Goal: Find contact information: Find contact information

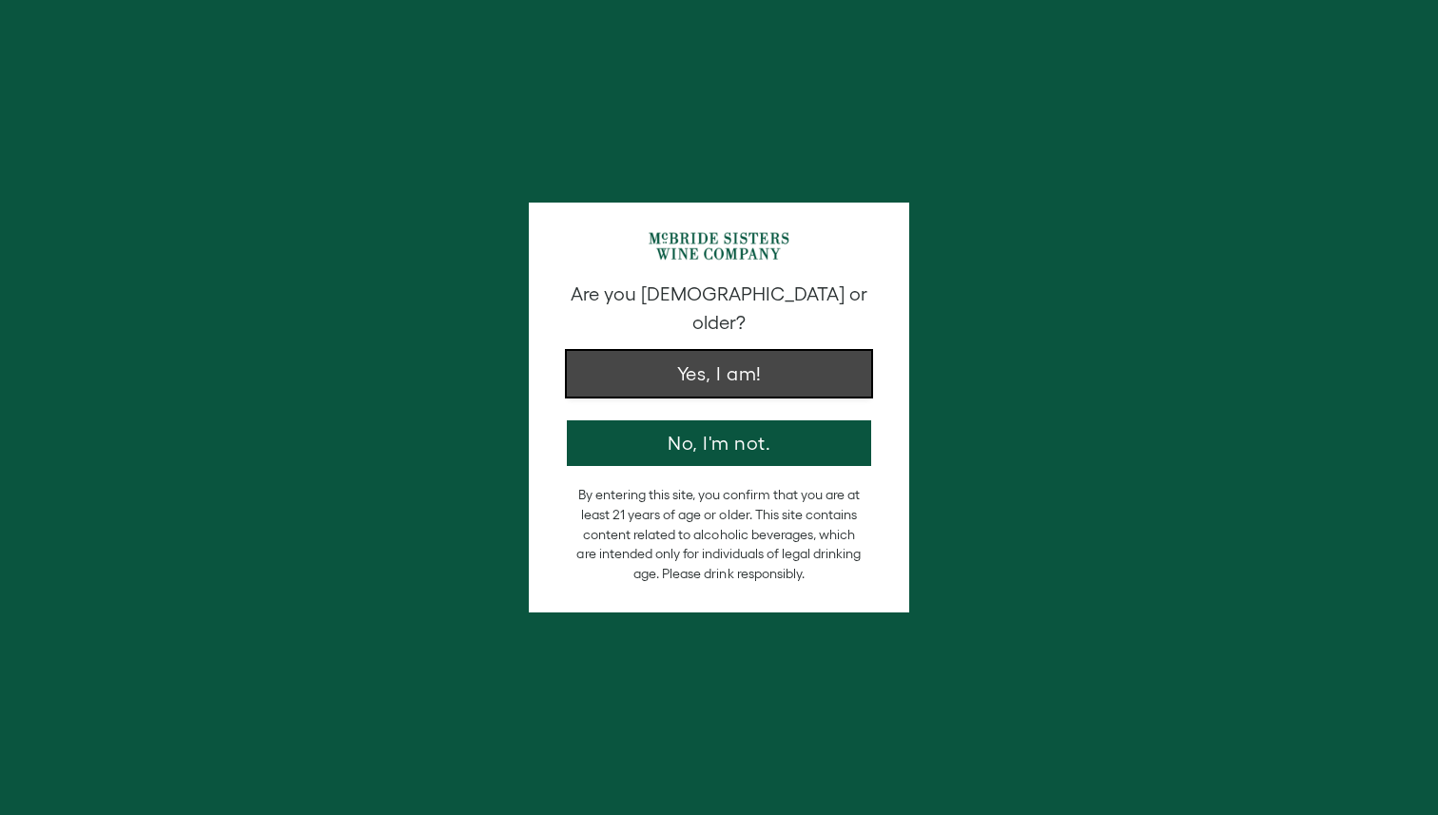
click at [719, 357] on button "Yes, I am!" at bounding box center [719, 374] width 304 height 46
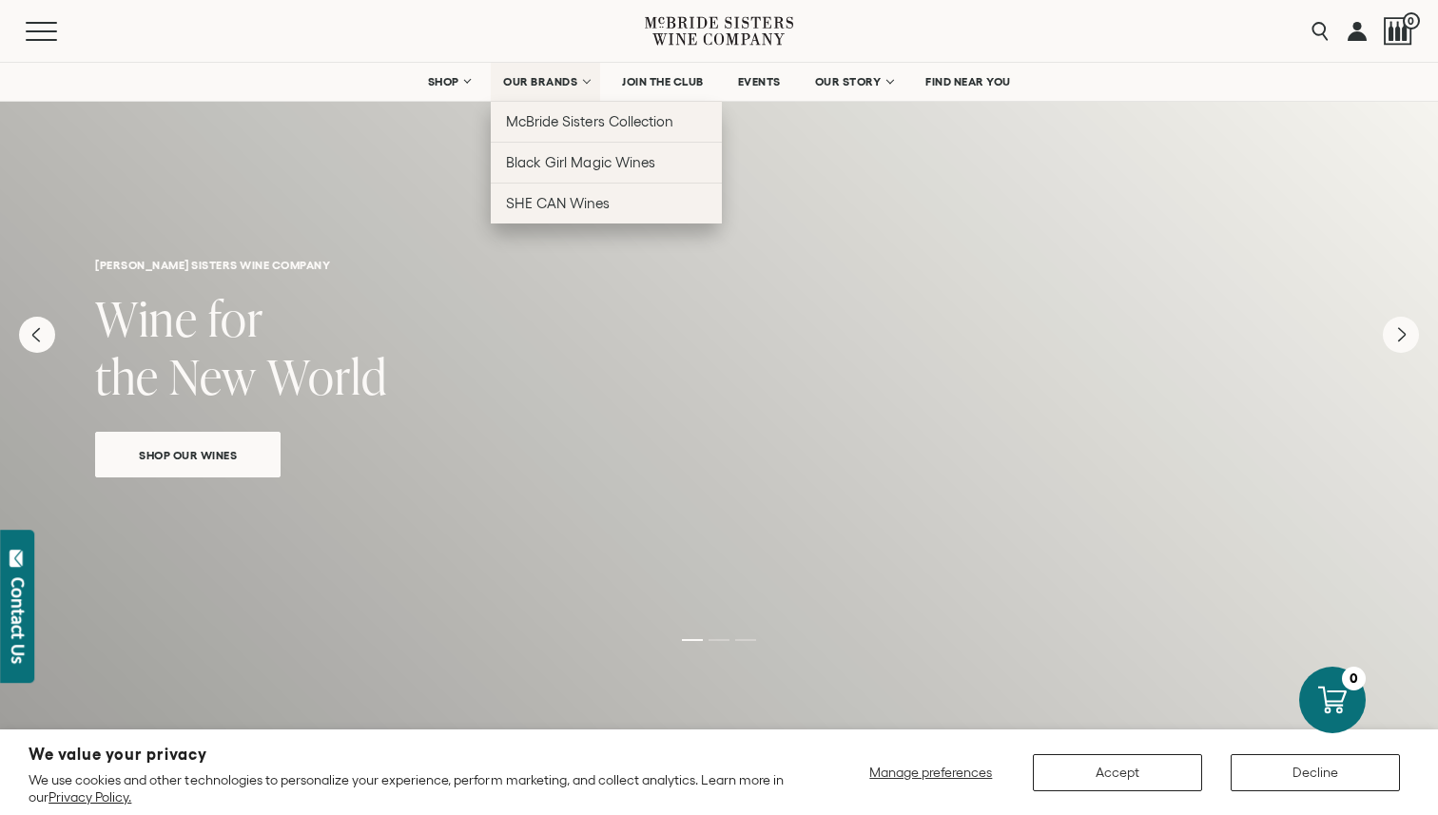
click at [596, 88] on link "OUR BRANDS" at bounding box center [545, 82] width 109 height 38
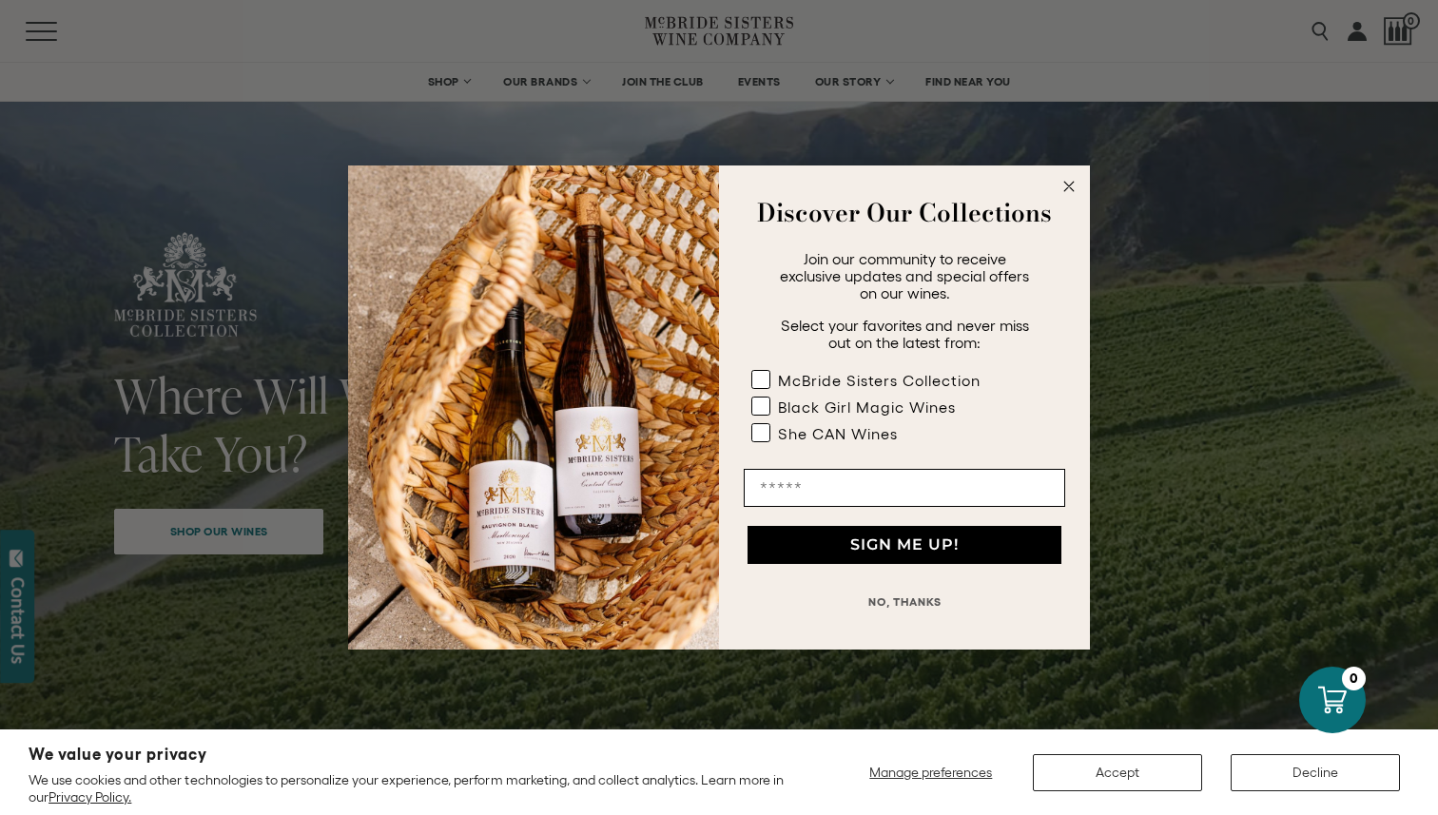
click at [887, 600] on button "NO, THANKS" at bounding box center [905, 602] width 322 height 38
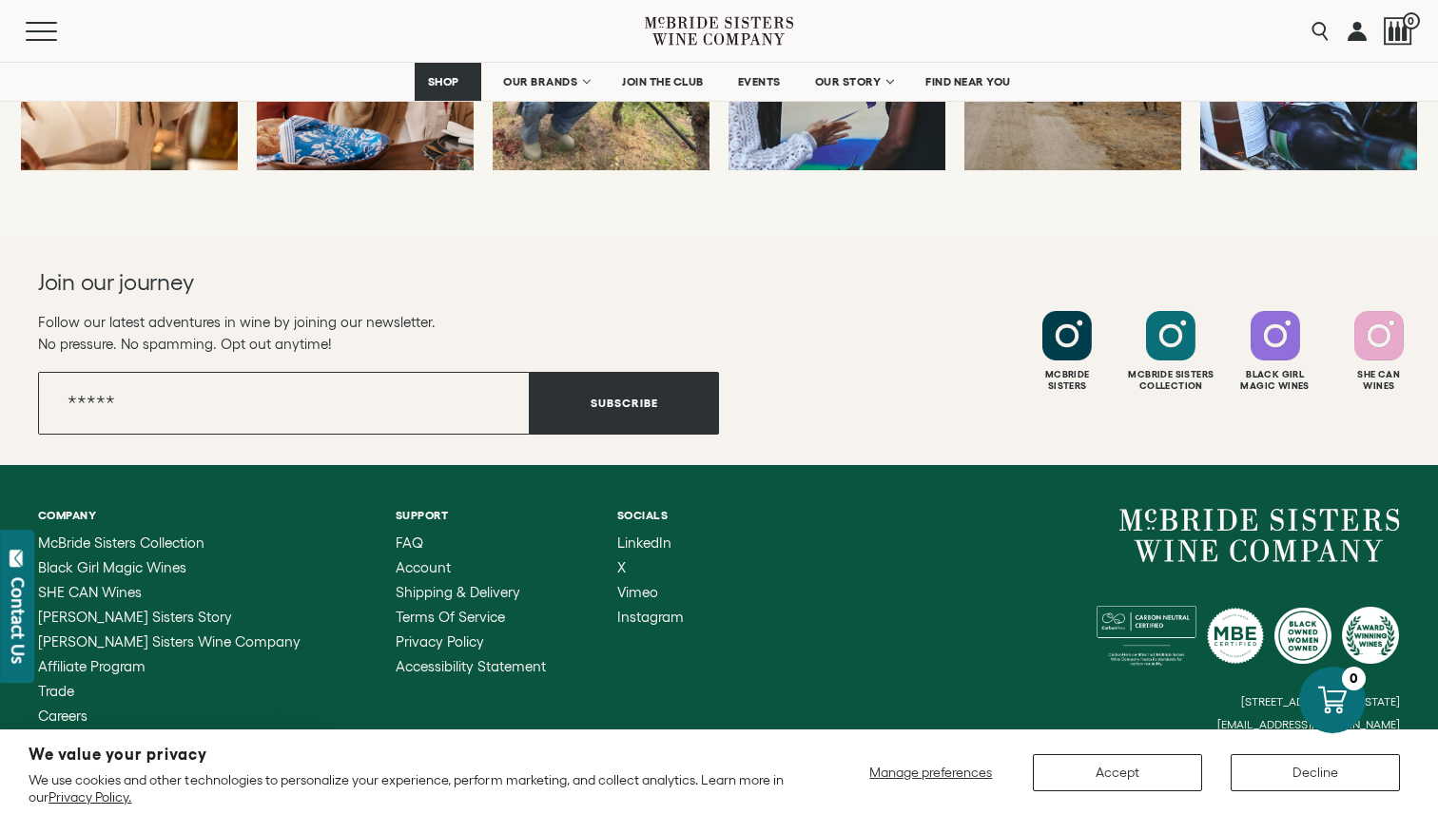
scroll to position [8586, 0]
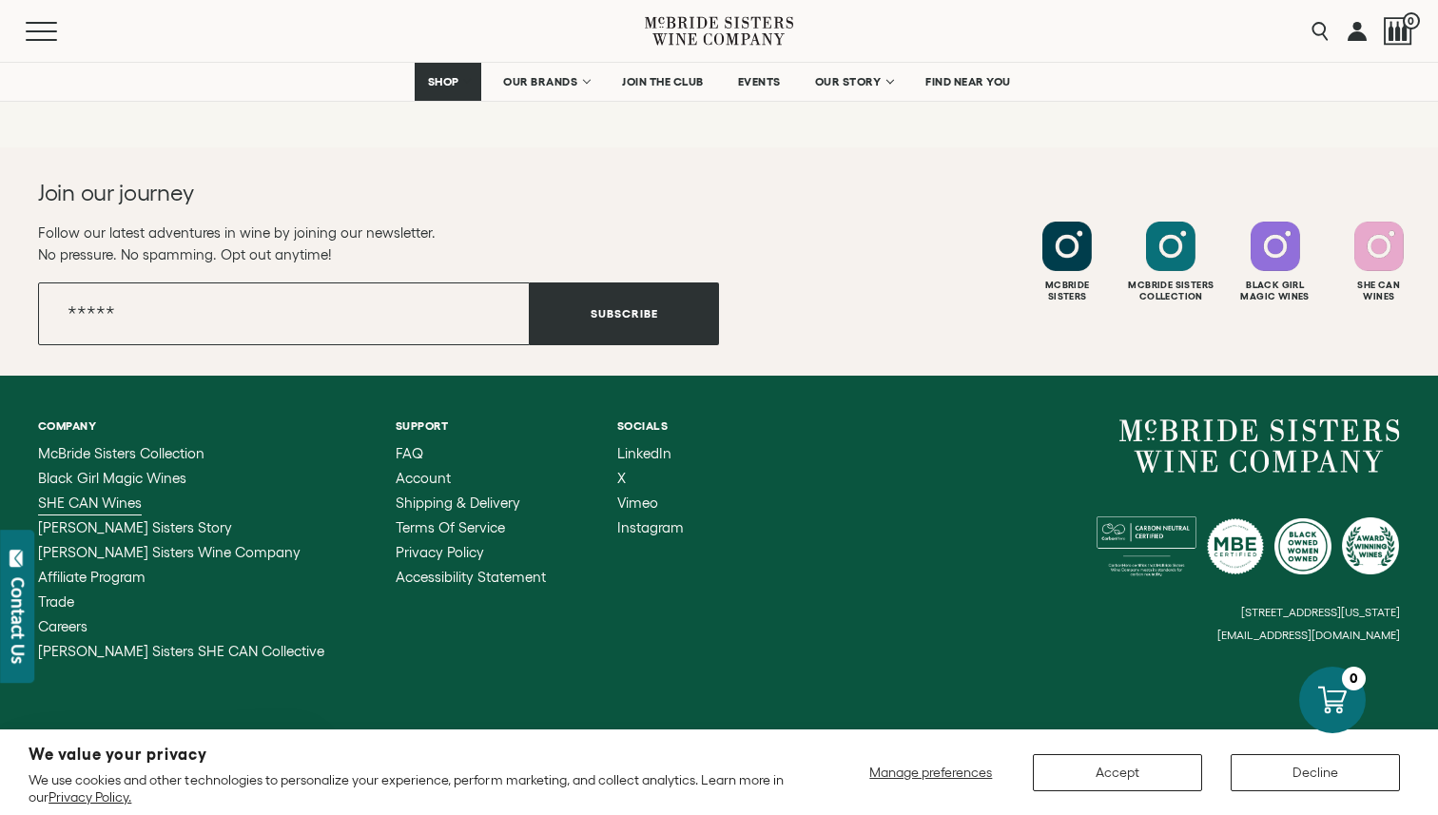
click at [111, 495] on span "SHE CAN Wines" at bounding box center [90, 503] width 104 height 16
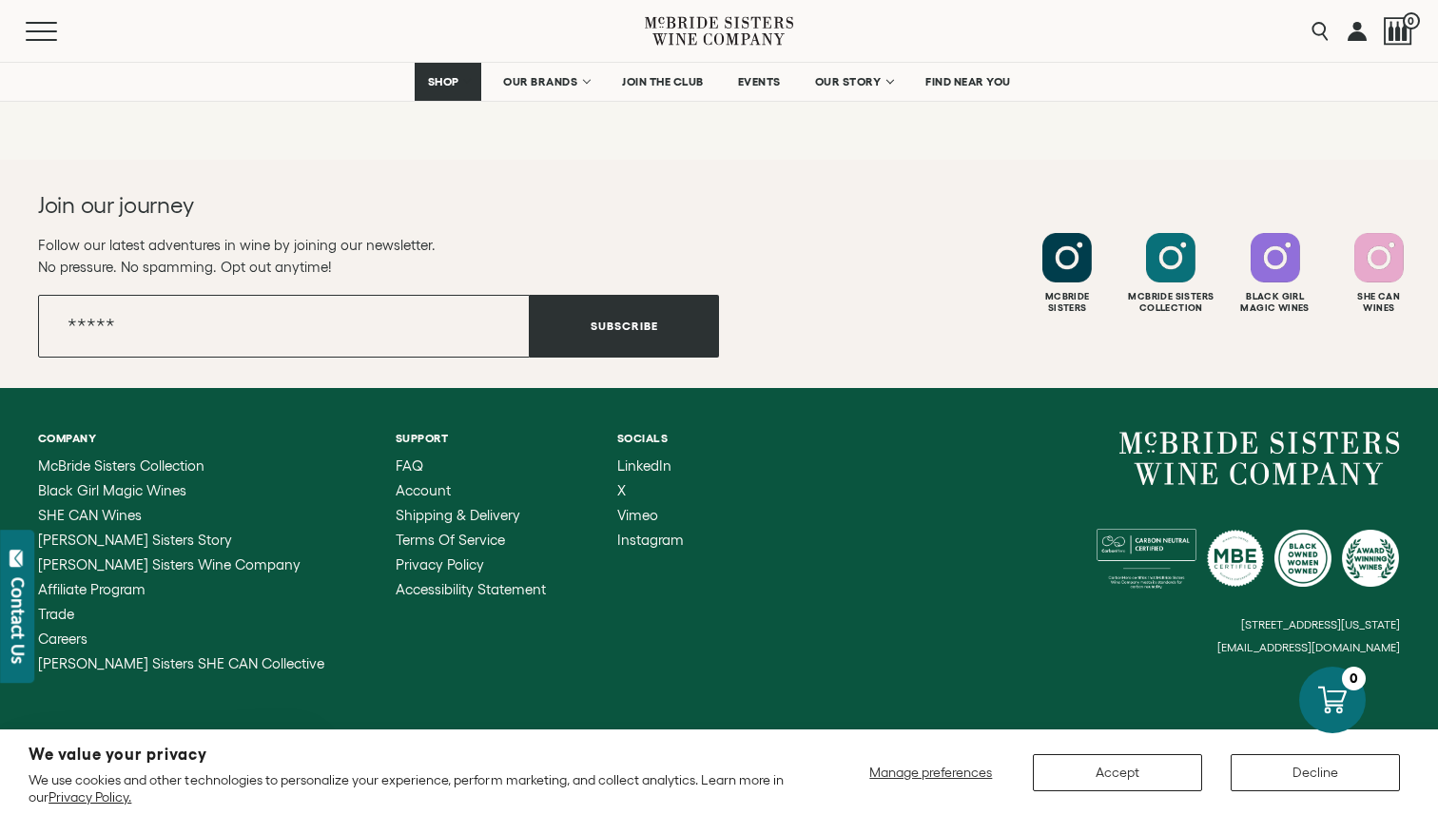
scroll to position [4037, 0]
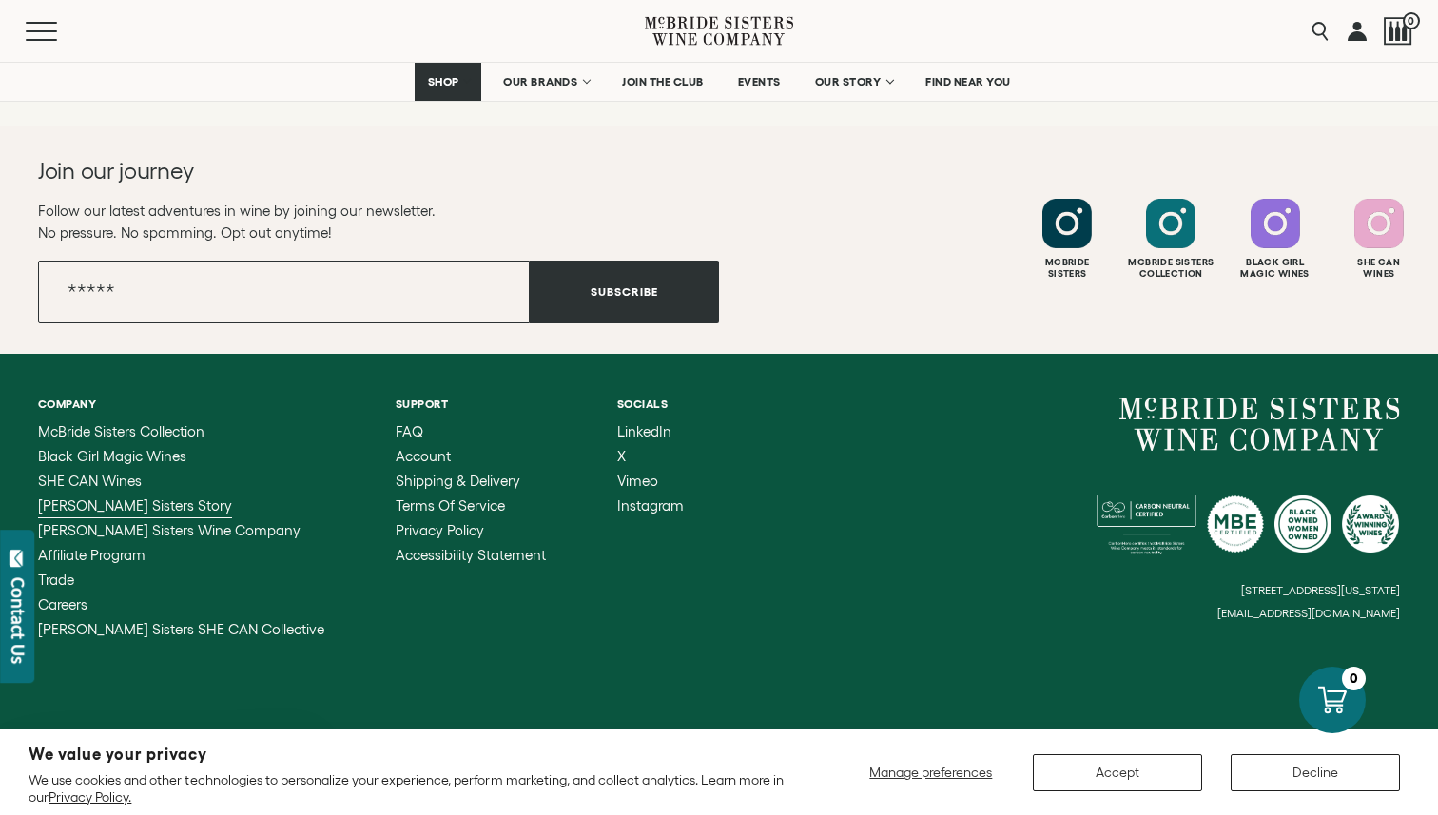
click at [137, 501] on span "[PERSON_NAME] Sisters Story" at bounding box center [135, 506] width 194 height 16
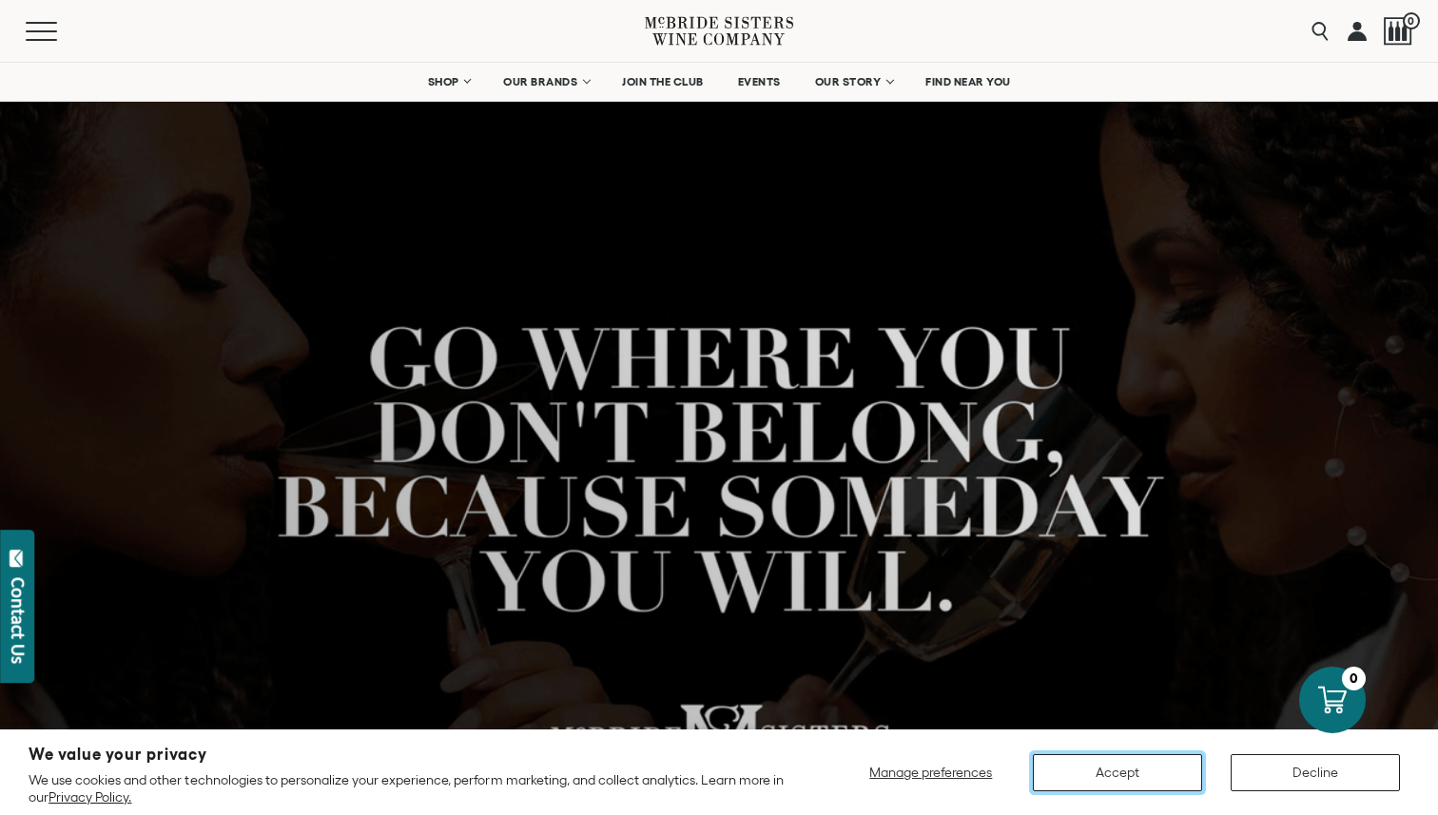
click at [1122, 783] on button "Accept" at bounding box center [1117, 772] width 169 height 37
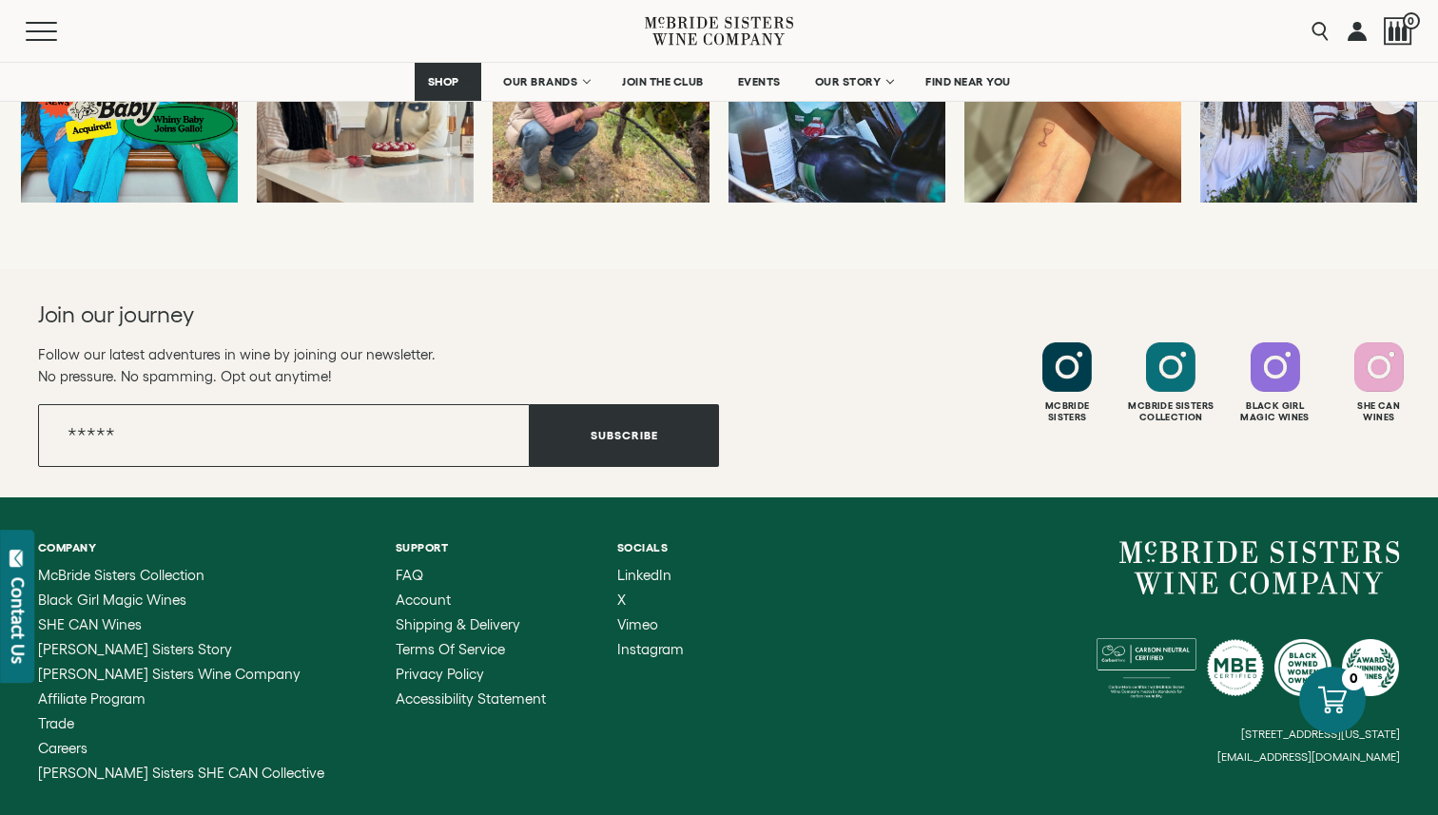
scroll to position [7559, 0]
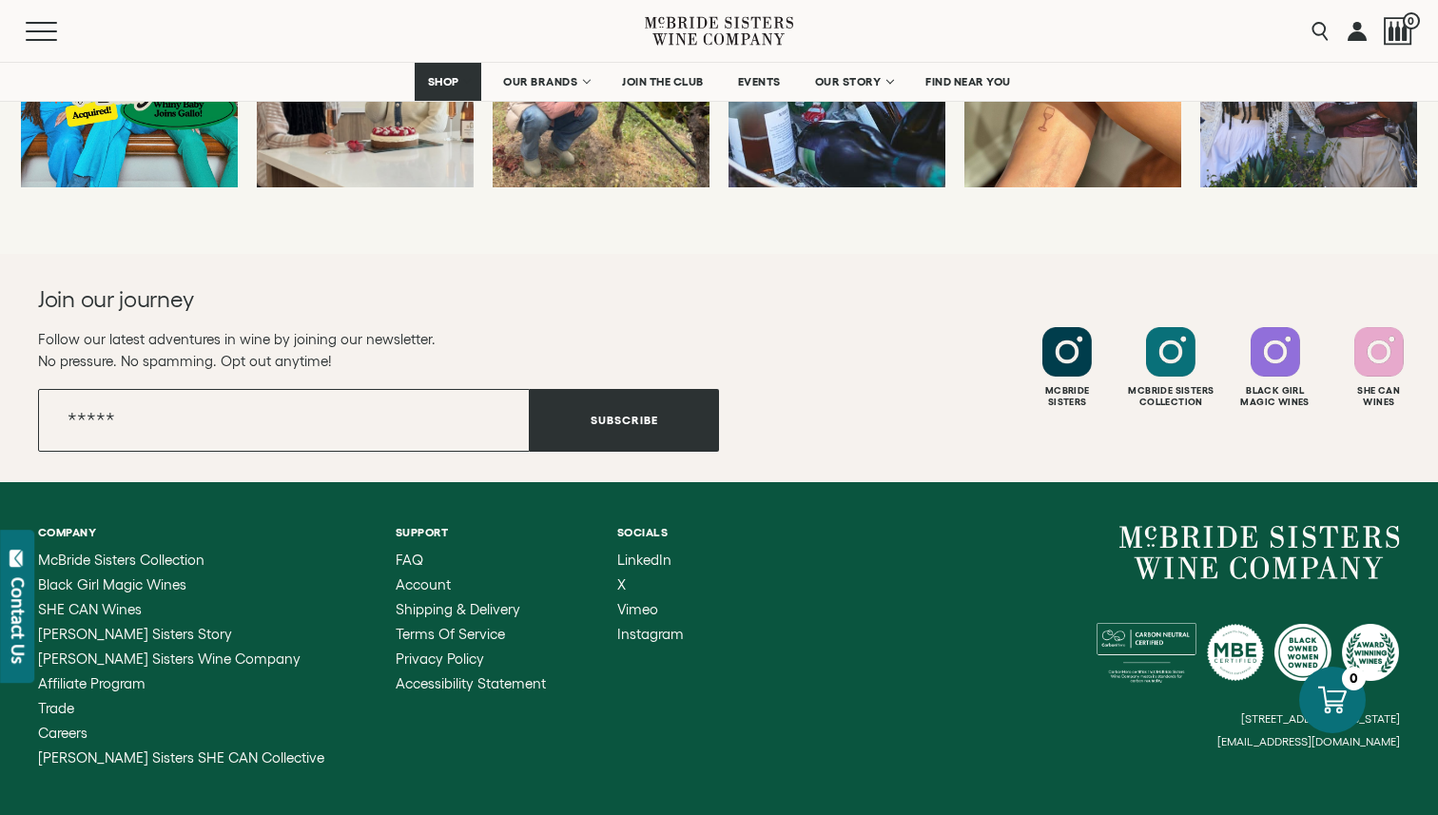
drag, startPoint x: 1235, startPoint y: 640, endPoint x: 1396, endPoint y: 635, distance: 160.9
click at [1395, 735] on small "[EMAIL_ADDRESS][DOMAIN_NAME]" at bounding box center [1309, 741] width 183 height 13
drag, startPoint x: 1399, startPoint y: 637, endPoint x: 1246, endPoint y: 639, distance: 153.2
click at [1247, 735] on small "[EMAIL_ADDRESS][DOMAIN_NAME]" at bounding box center [1309, 741] width 183 height 13
drag, startPoint x: 1234, startPoint y: 638, endPoint x: 1352, endPoint y: 636, distance: 118.0
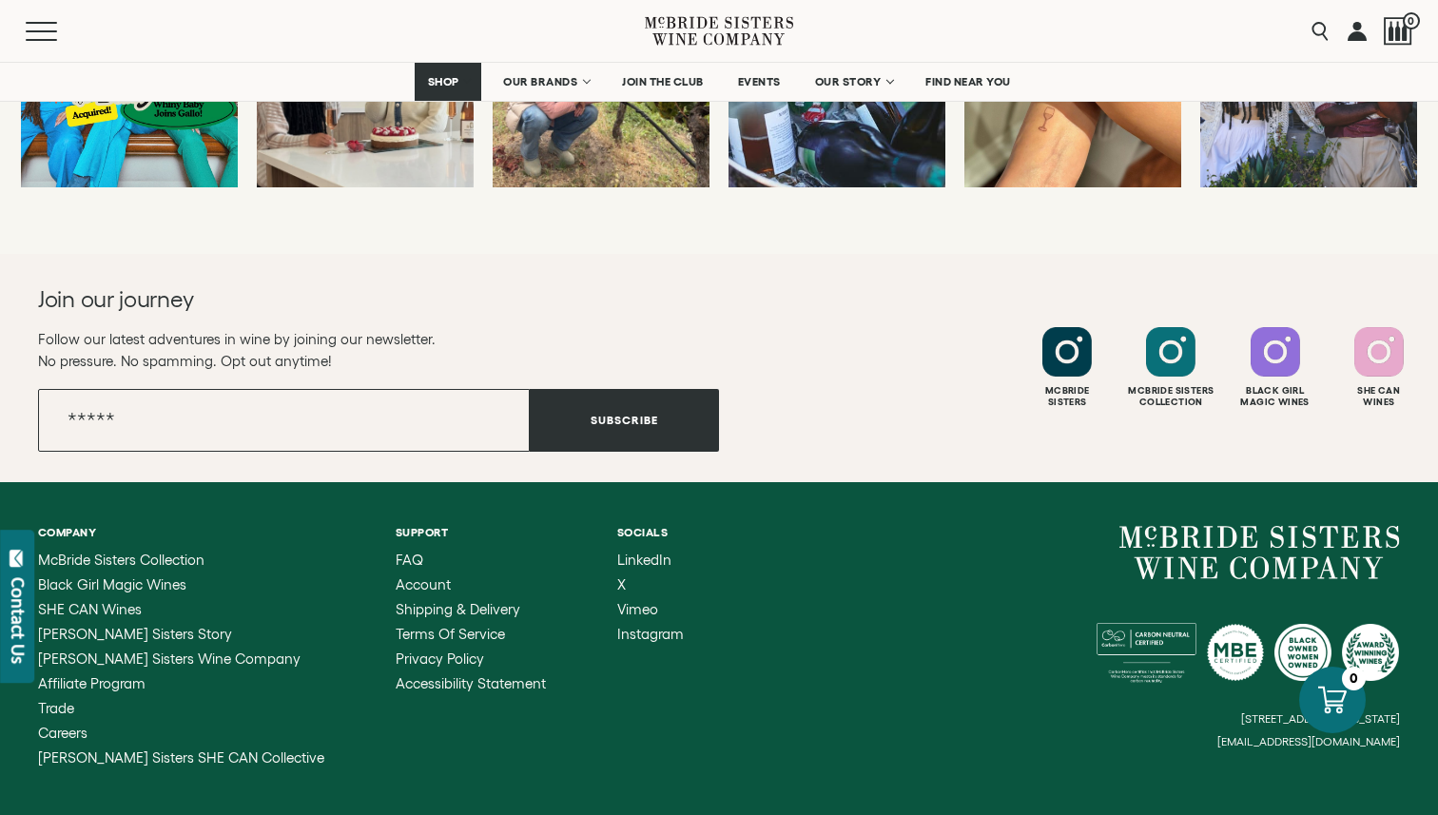
click at [1352, 735] on small "[EMAIL_ADDRESS][DOMAIN_NAME]" at bounding box center [1309, 741] width 183 height 13
click at [1382, 735] on small "[EMAIL_ADDRESS][DOMAIN_NAME]" at bounding box center [1309, 741] width 183 height 13
drag, startPoint x: 1399, startPoint y: 638, endPoint x: 1256, endPoint y: 638, distance: 143.7
click at [1257, 735] on small "[EMAIL_ADDRESS][DOMAIN_NAME]" at bounding box center [1309, 741] width 183 height 13
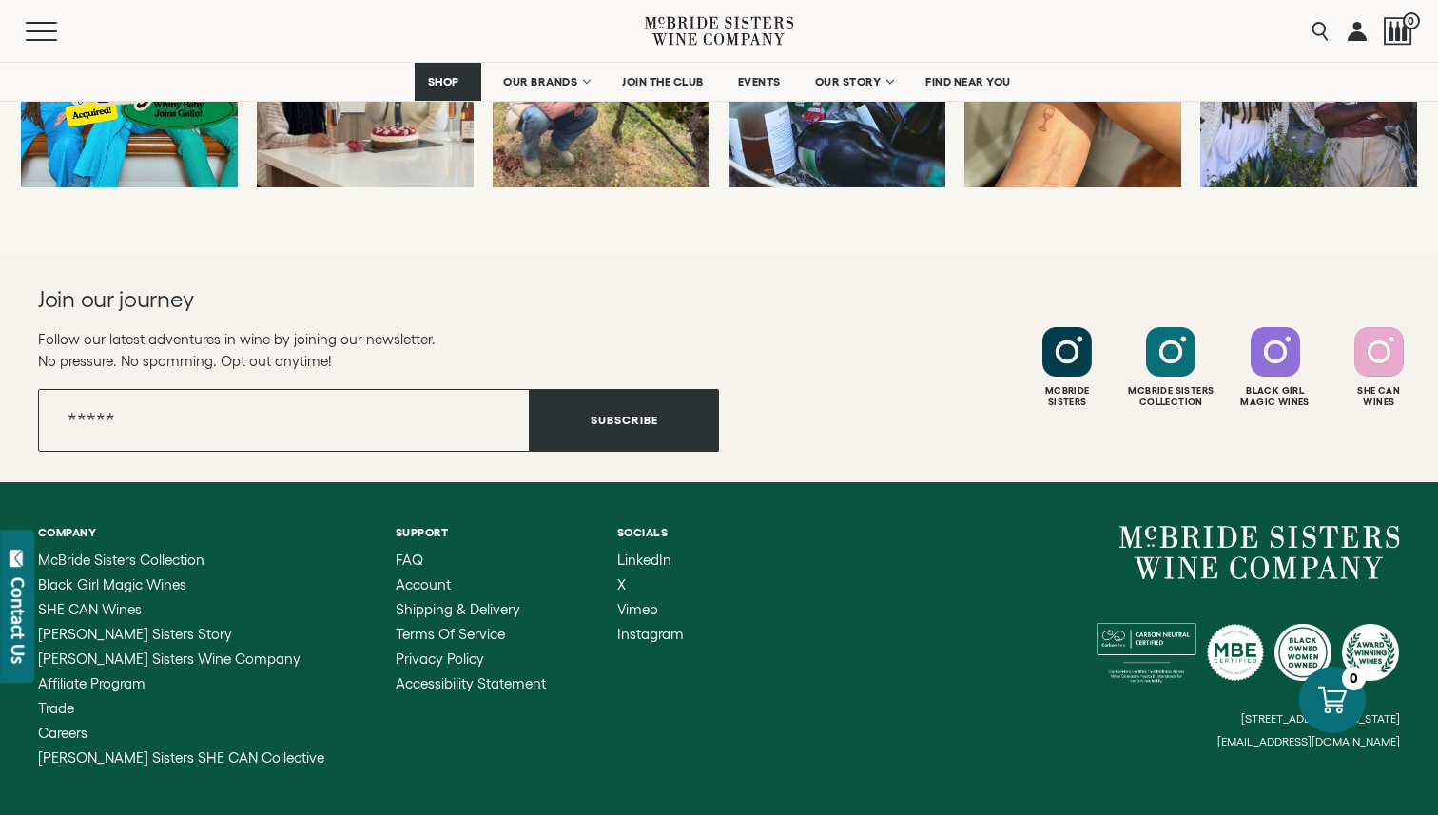
click at [1244, 735] on small "[EMAIL_ADDRESS][DOMAIN_NAME]" at bounding box center [1309, 741] width 183 height 13
drag, startPoint x: 1236, startPoint y: 642, endPoint x: 1355, endPoint y: 643, distance: 118.9
click at [1355, 735] on small "[EMAIL_ADDRESS][DOMAIN_NAME]" at bounding box center [1309, 741] width 183 height 13
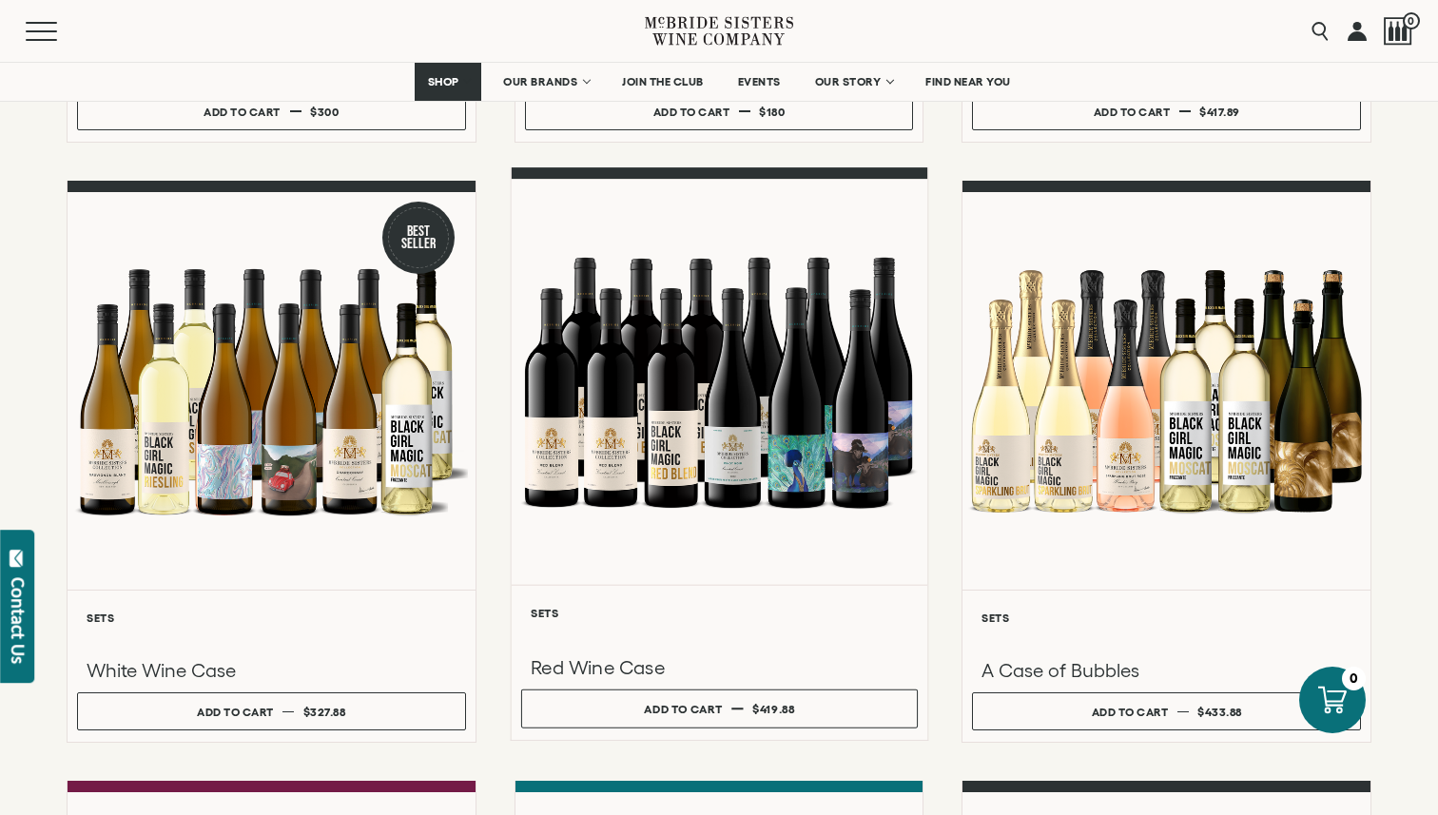
scroll to position [762, 0]
